Goal: Task Accomplishment & Management: Use online tool/utility

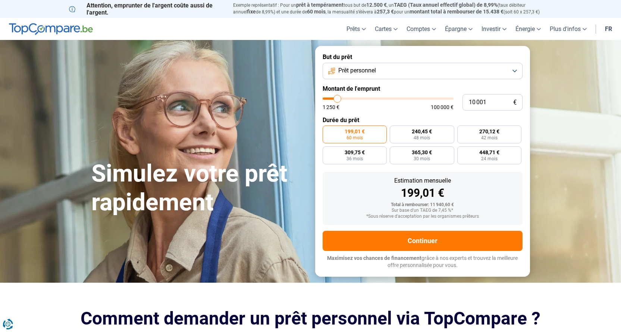
click at [514, 72] on button "Prêt personnel" at bounding box center [423, 71] width 200 height 16
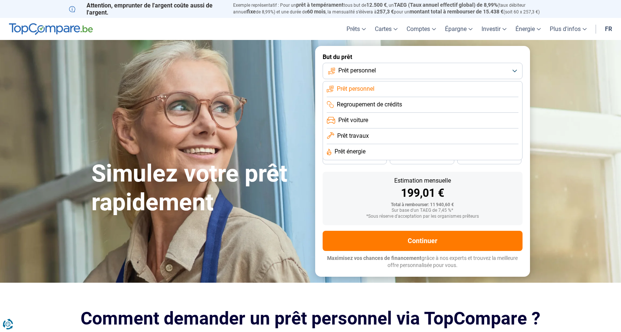
click at [360, 119] on span "Prêt voiture" at bounding box center [353, 120] width 30 height 8
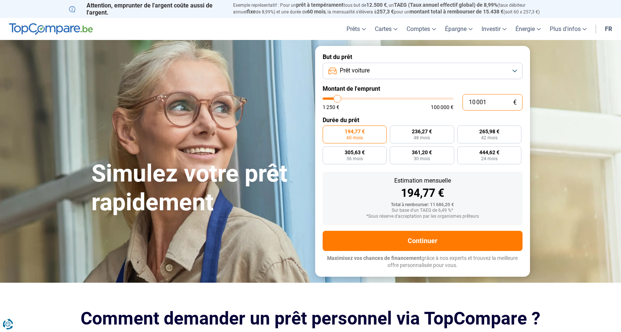
click at [486, 104] on input "10 001" at bounding box center [493, 102] width 60 height 16
type input "1 000"
type input "1250"
type input "100"
type input "1250"
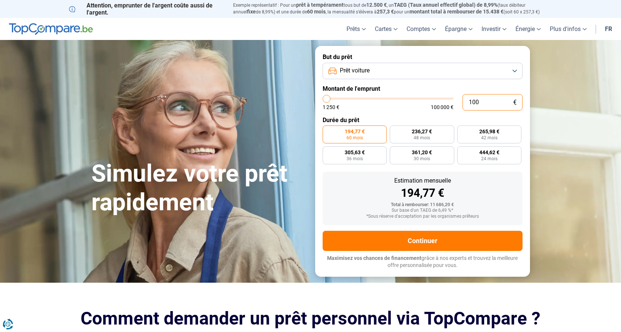
type input "10"
type input "1250"
type input "1"
type input "1250"
type input "0"
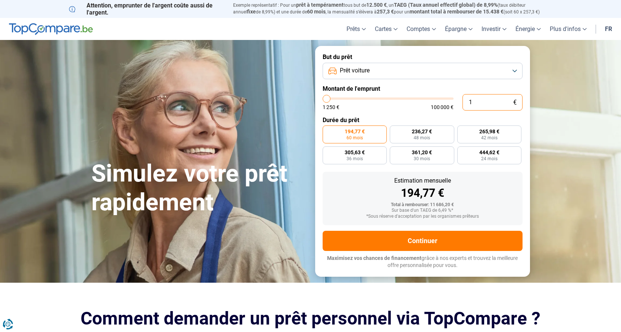
type input "1250"
type input "1 250"
type input "1250"
radio input "true"
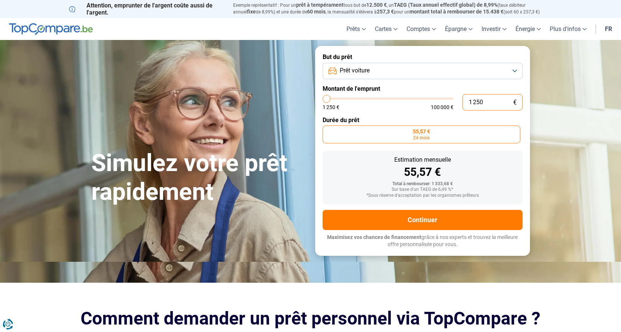
type input "12 504"
type input "12500"
radio input "false"
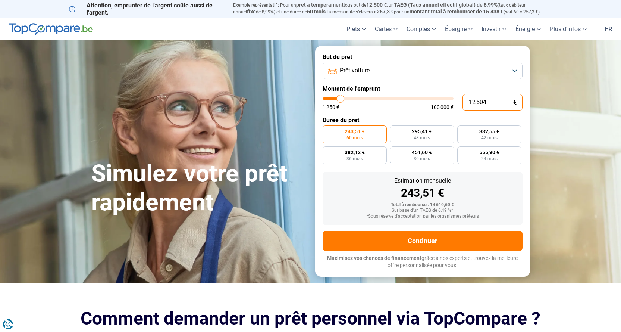
type input "1 250"
type input "1250"
type input "125"
type input "1250"
type input "12"
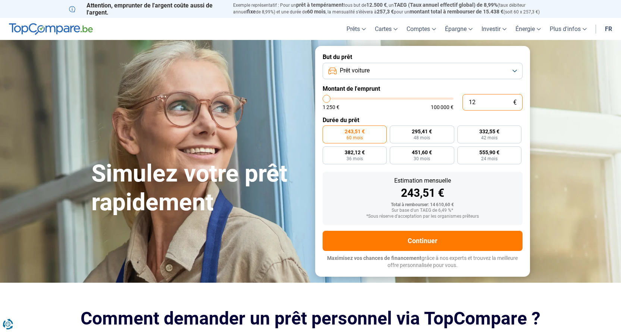
type input "1250"
type input "1"
type input "1250"
type input "0"
type input "1250"
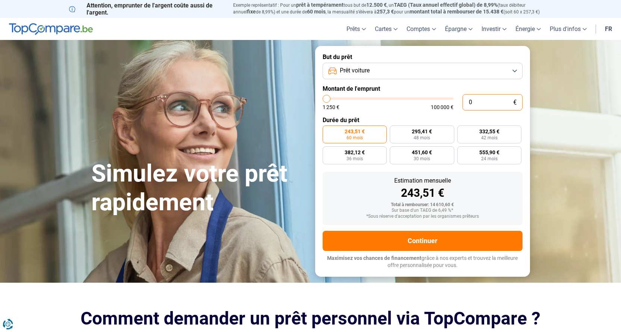
type input "1 250"
type input "1250"
radio input "true"
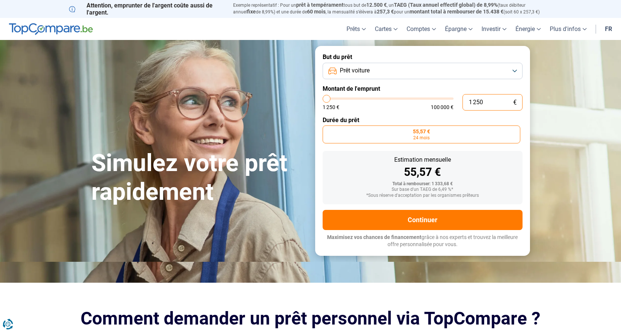
type input "12 504"
type input "12500"
type input "125 044"
type input "100000"
type input "100 000"
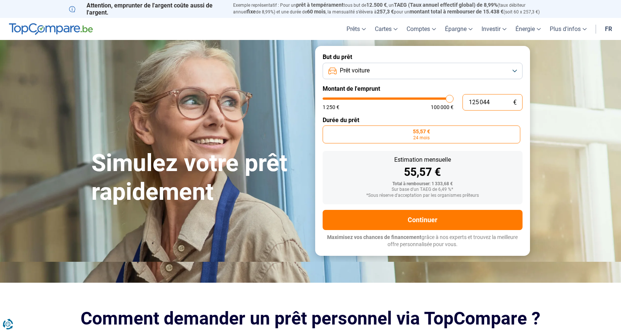
type input "100000"
radio input "false"
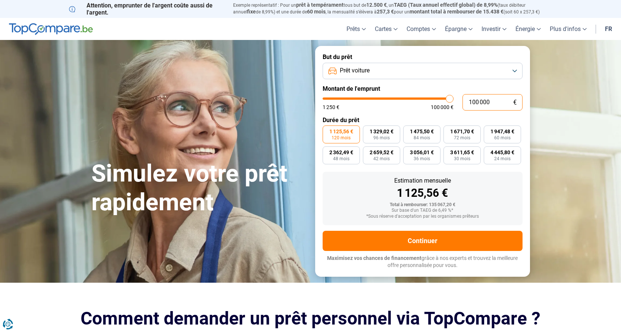
type input "10 000"
type input "10000"
type input "1 000"
type input "1250"
type input "100"
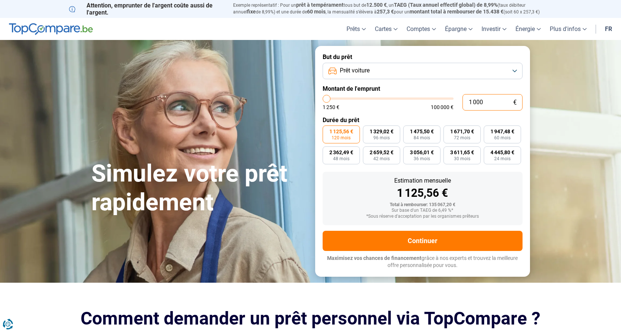
type input "1250"
type input "10"
type input "1250"
type input "1"
type input "1250"
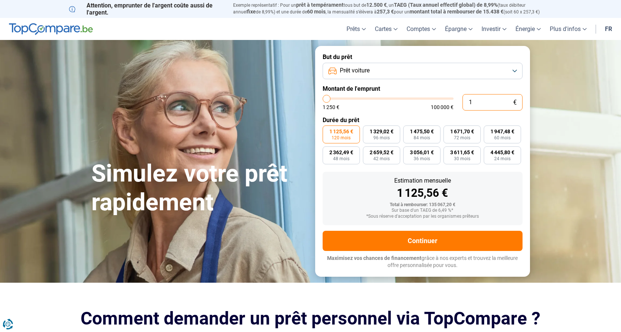
type input "0"
type input "1250"
type input "1 250"
type input "1250"
radio input "true"
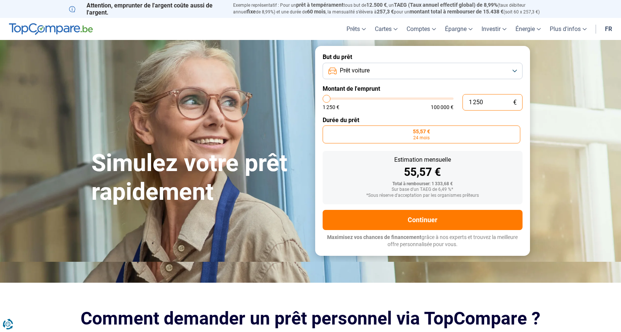
type input "1 250"
